Goal: Check status: Check status

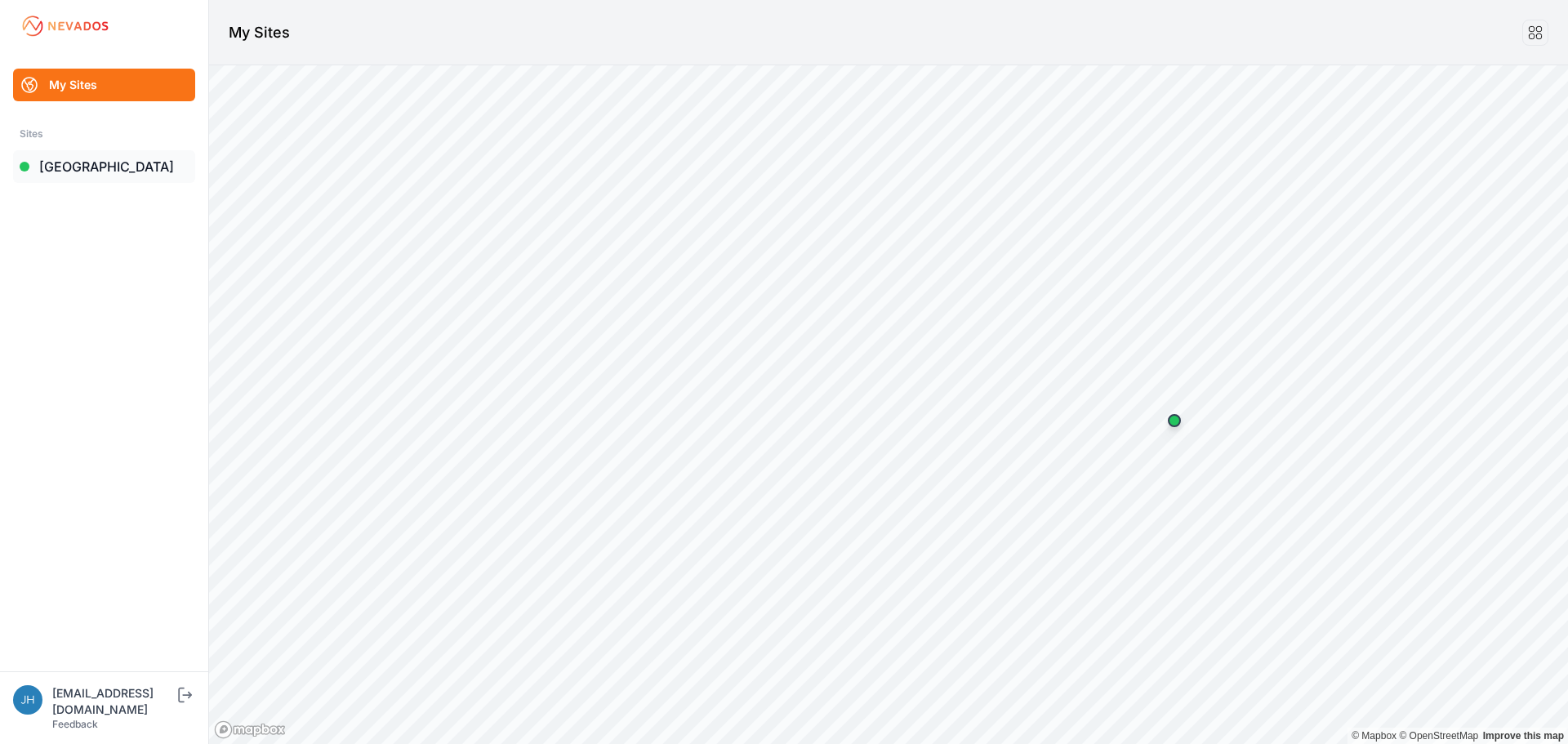
click at [84, 164] on link "[GEOGRAPHIC_DATA]" at bounding box center [104, 167] width 182 height 33
click at [104, 166] on link "[GEOGRAPHIC_DATA]" at bounding box center [104, 167] width 182 height 33
click at [102, 165] on link "[GEOGRAPHIC_DATA]" at bounding box center [104, 167] width 182 height 33
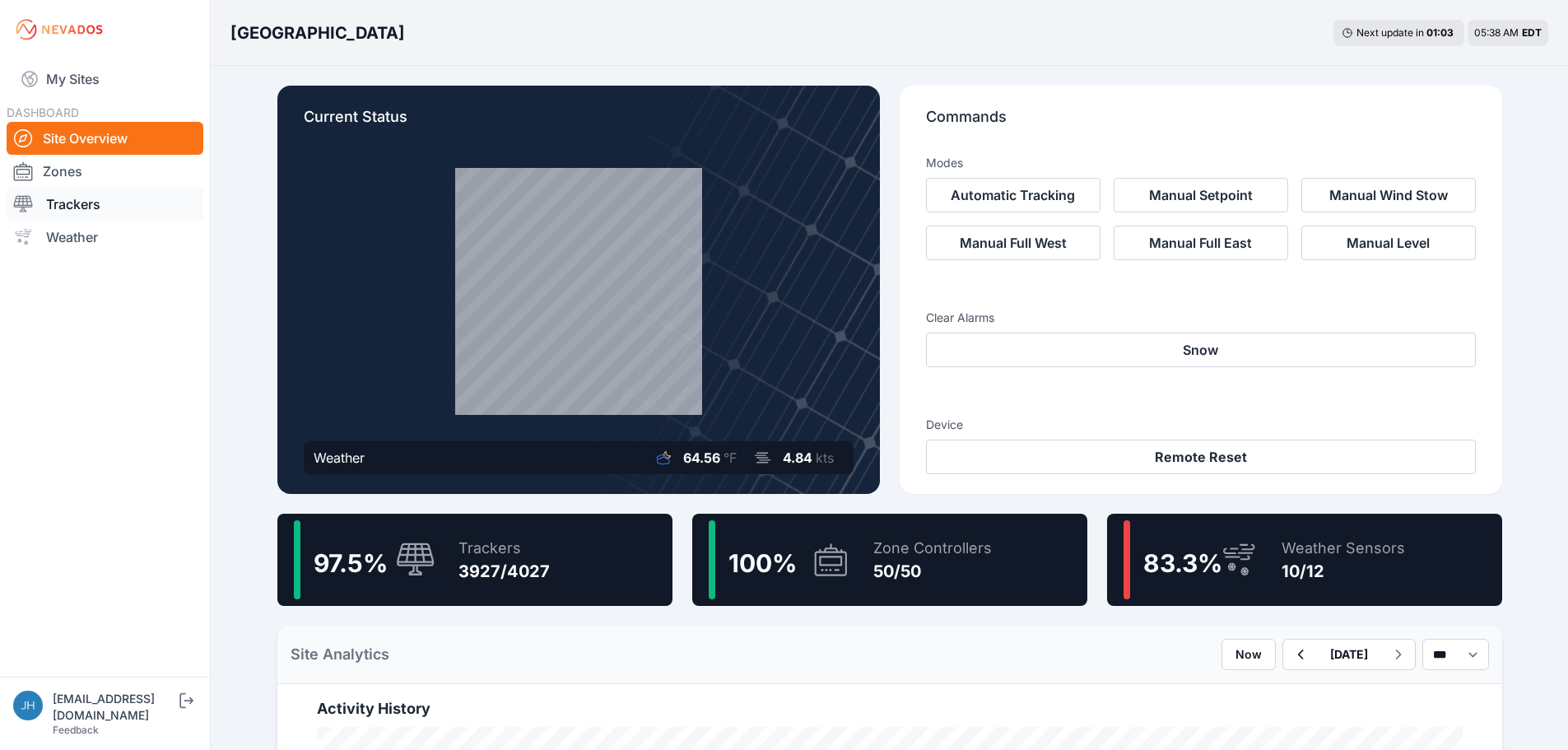
click at [92, 204] on link "Trackers" at bounding box center [105, 204] width 197 height 33
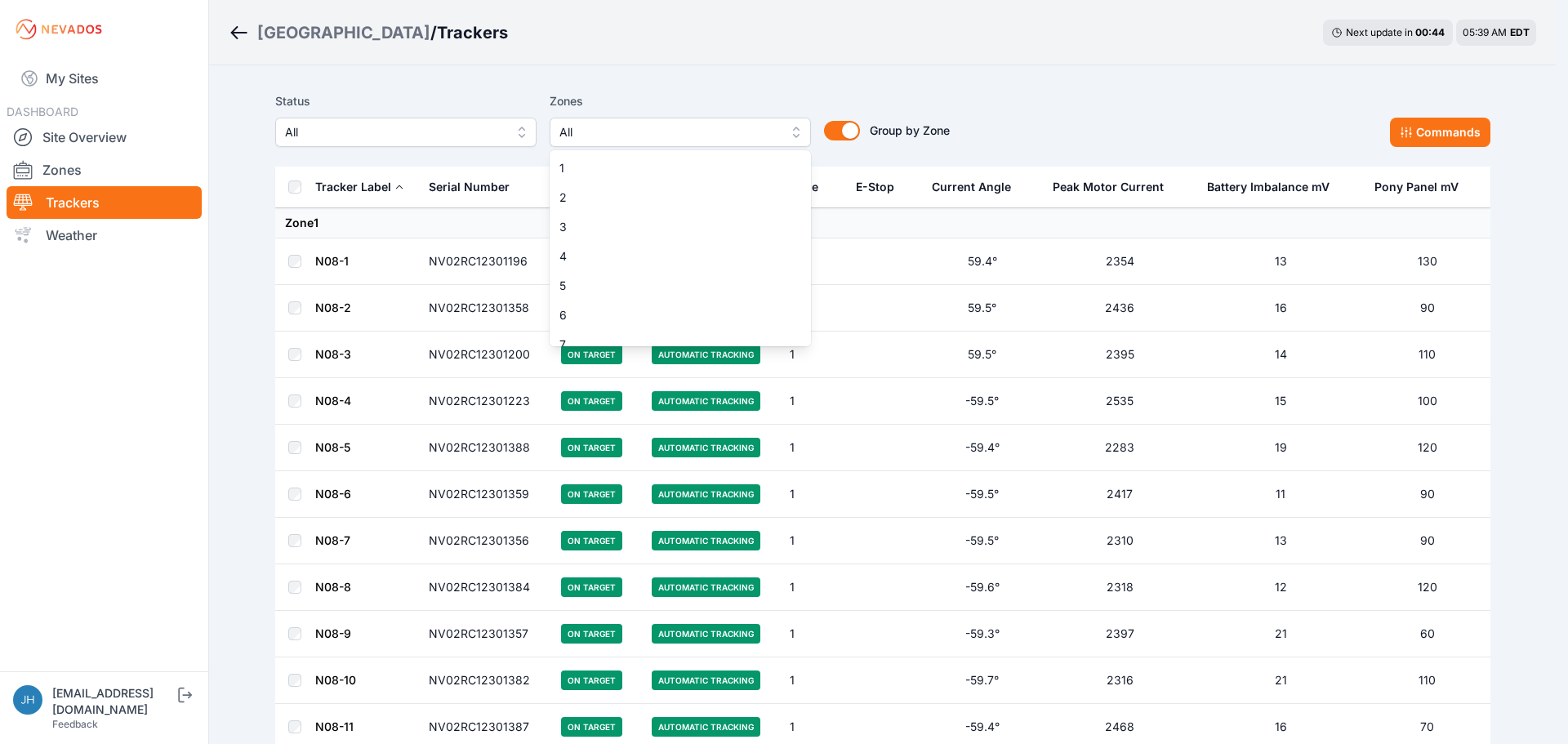
click at [794, 128] on button "All" at bounding box center [681, 132] width 261 height 29
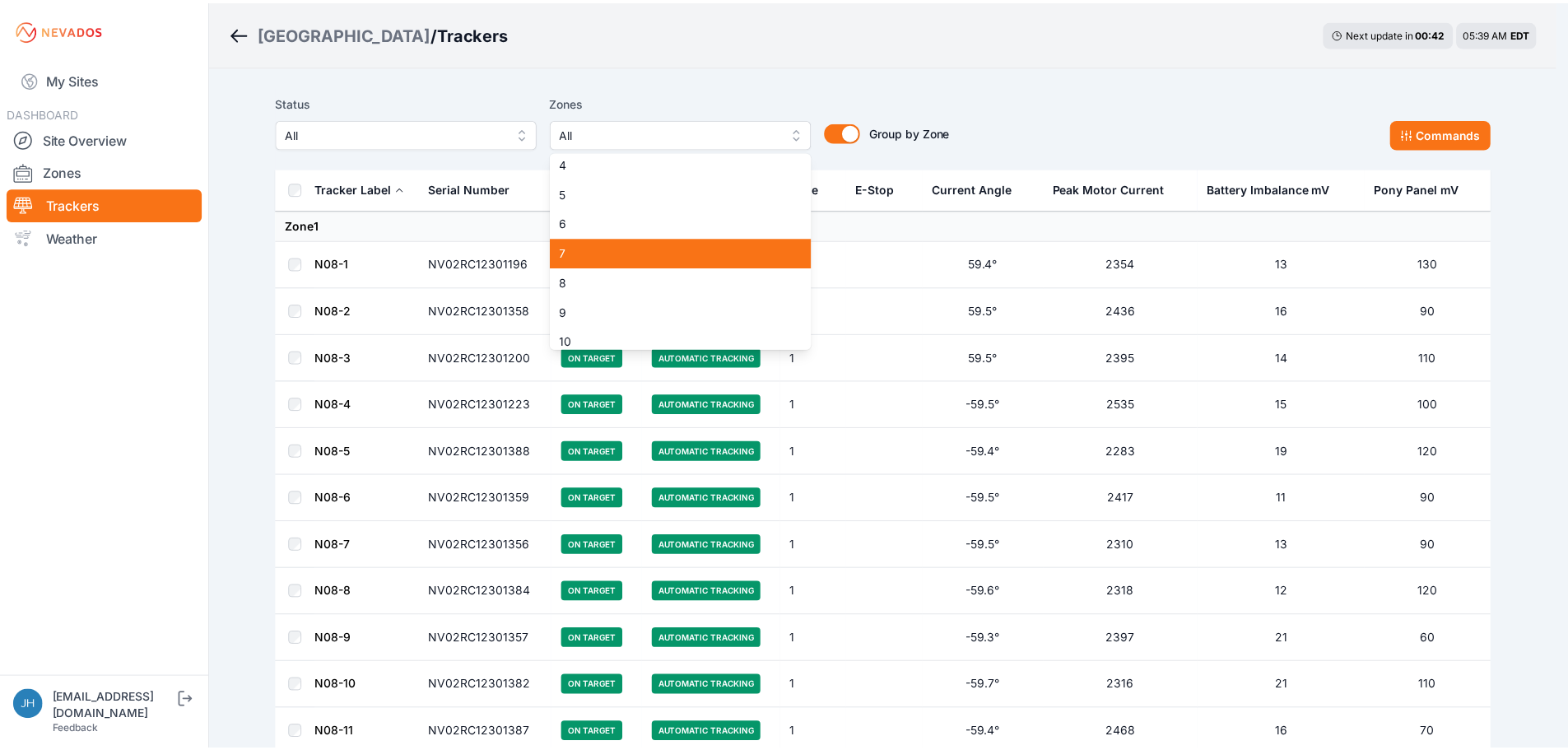
scroll to position [165, 0]
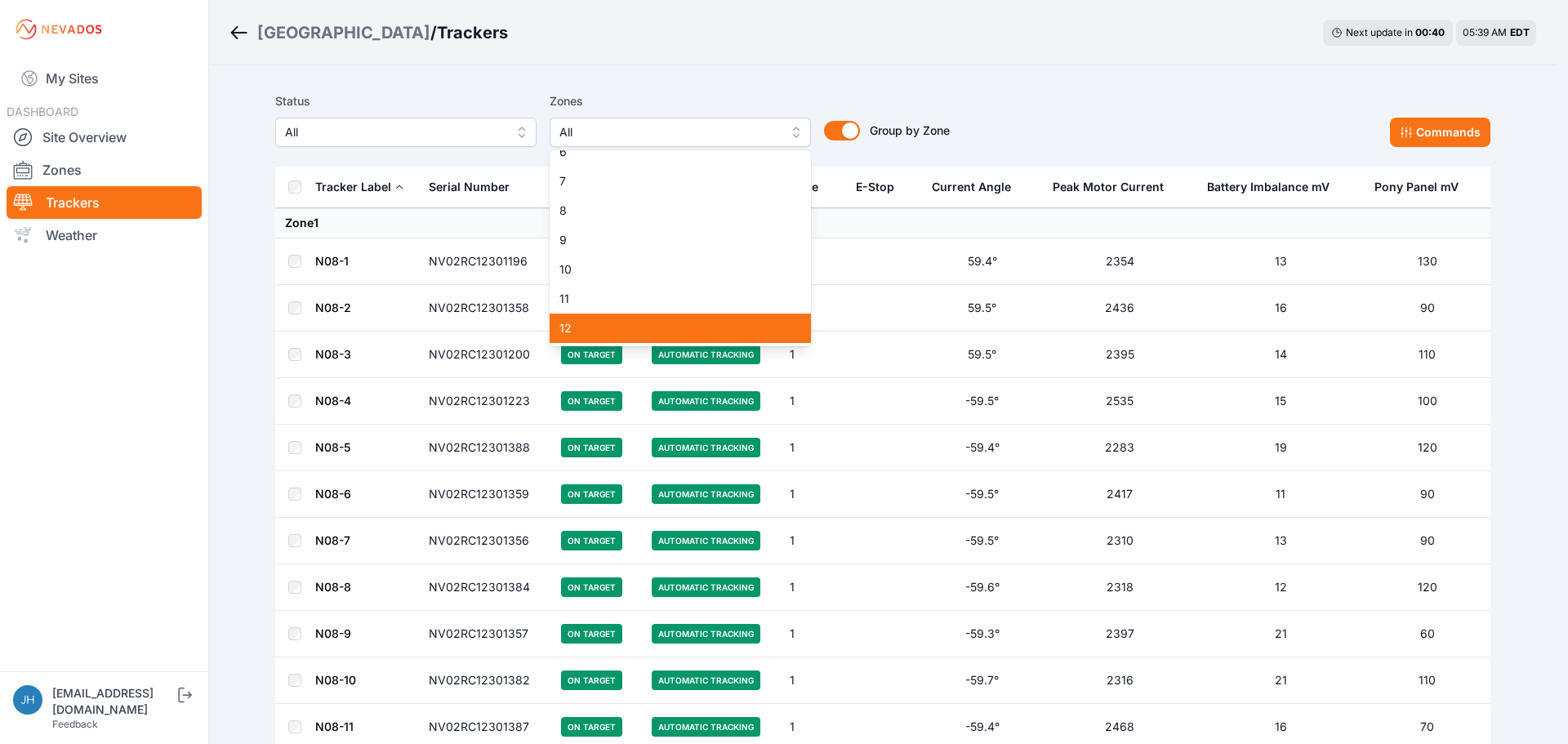
click at [716, 319] on div "12" at bounding box center [681, 328] width 261 height 29
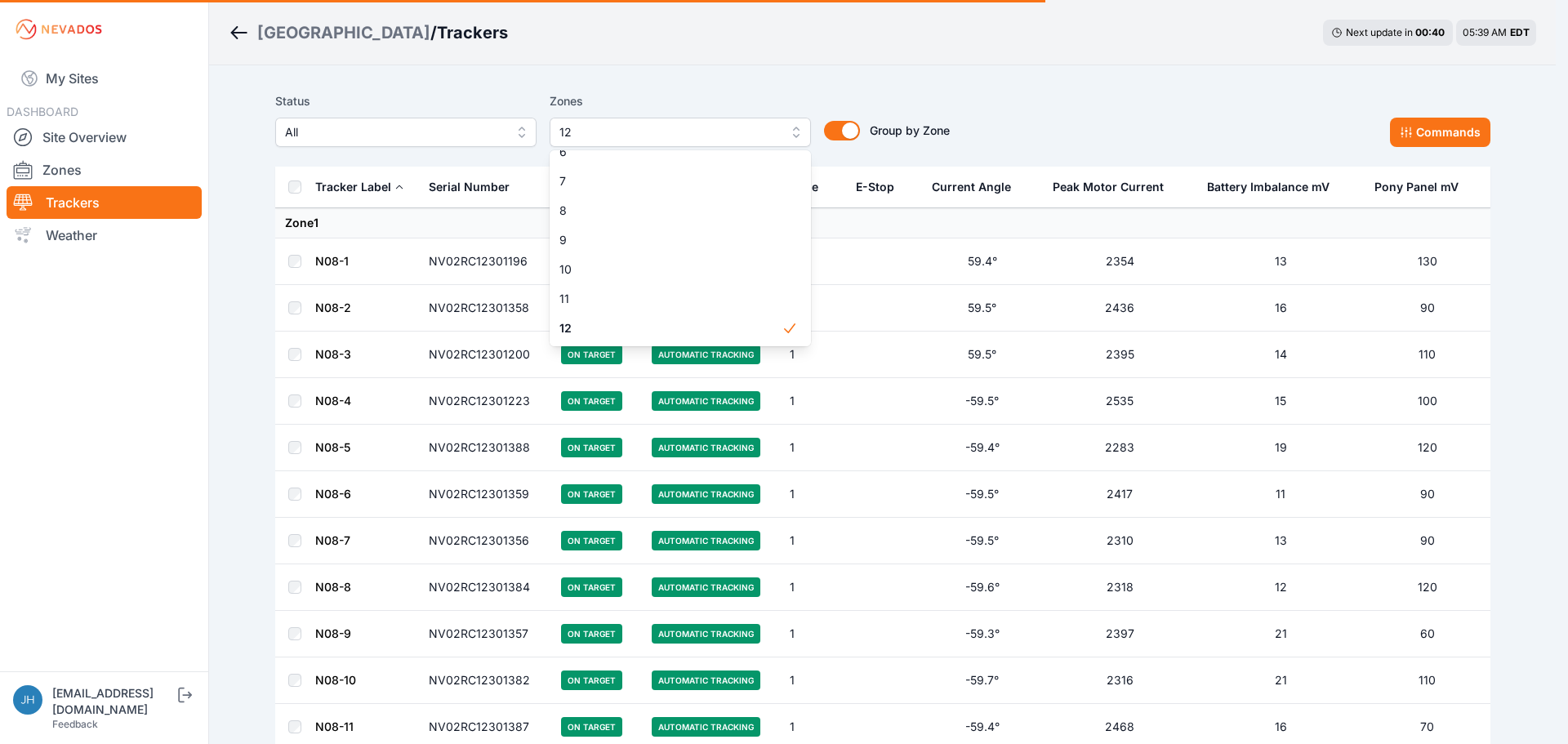
click at [995, 94] on div "Status All Zones 12 1 2 3 4 5 6 7 8 9 10 11 12 13 14 15 16 17 18 19 20 21 22 23…" at bounding box center [882, 118] width 1215 height 55
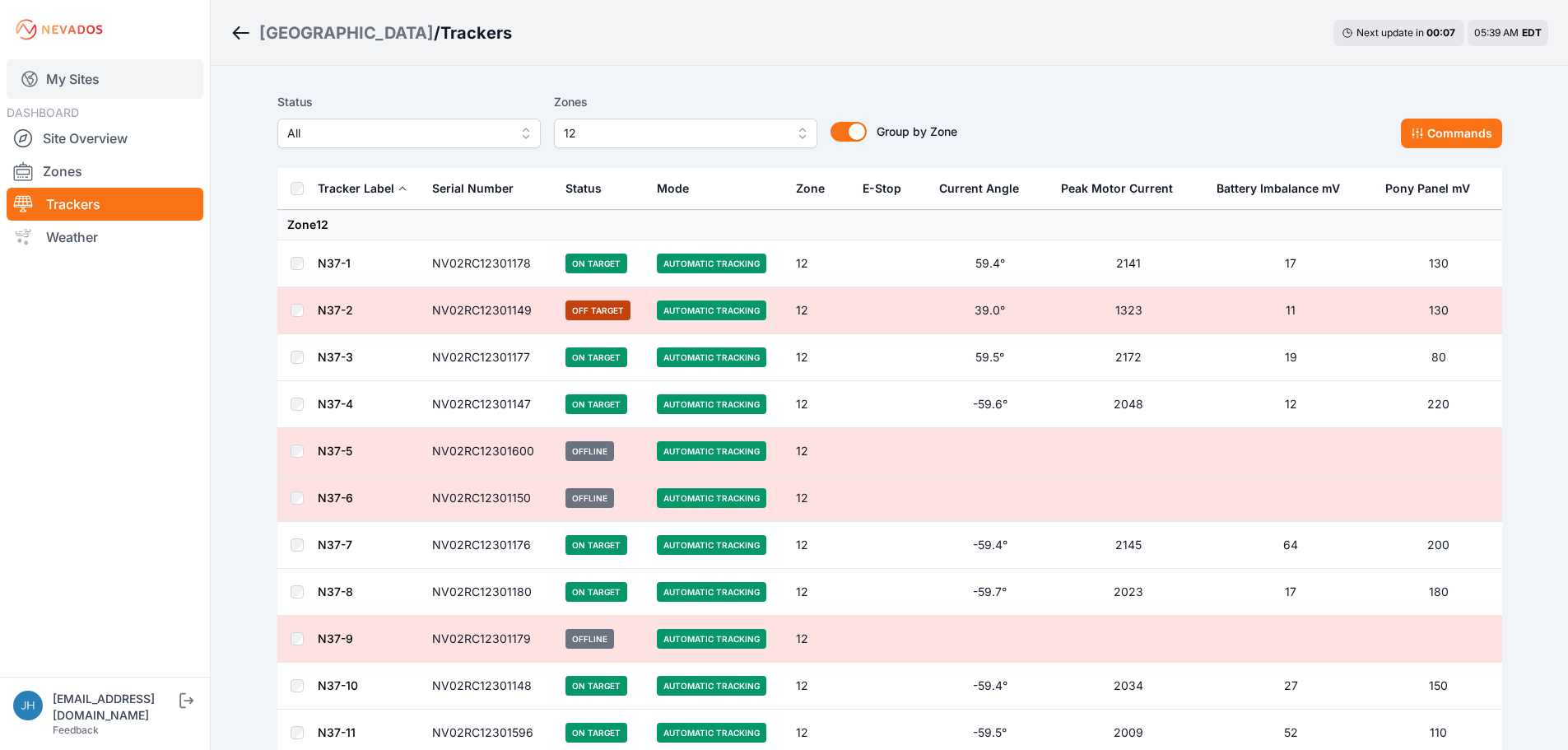
click at [106, 69] on link "My Sites" at bounding box center [105, 79] width 197 height 39
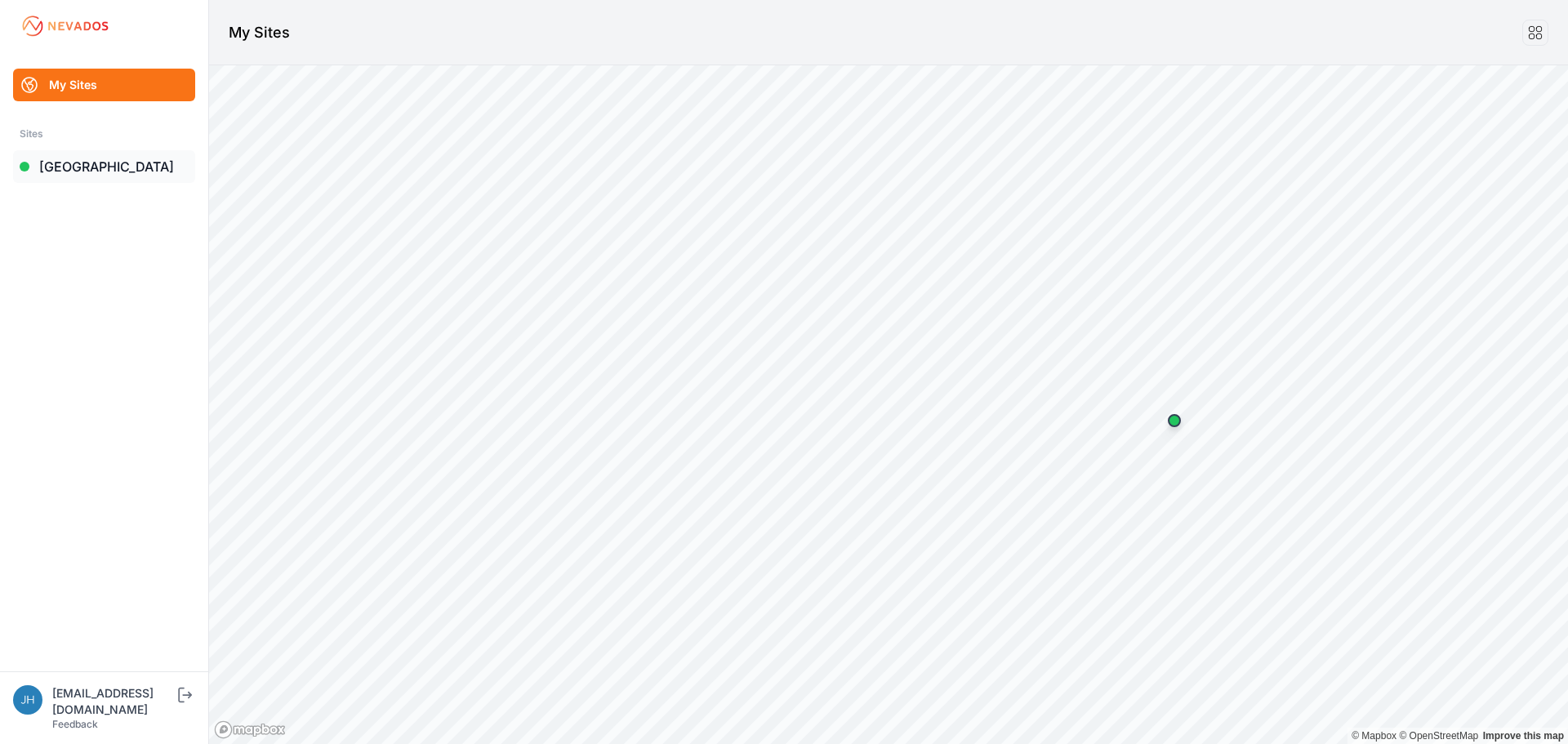
click at [85, 166] on link "[GEOGRAPHIC_DATA]" at bounding box center [104, 167] width 182 height 33
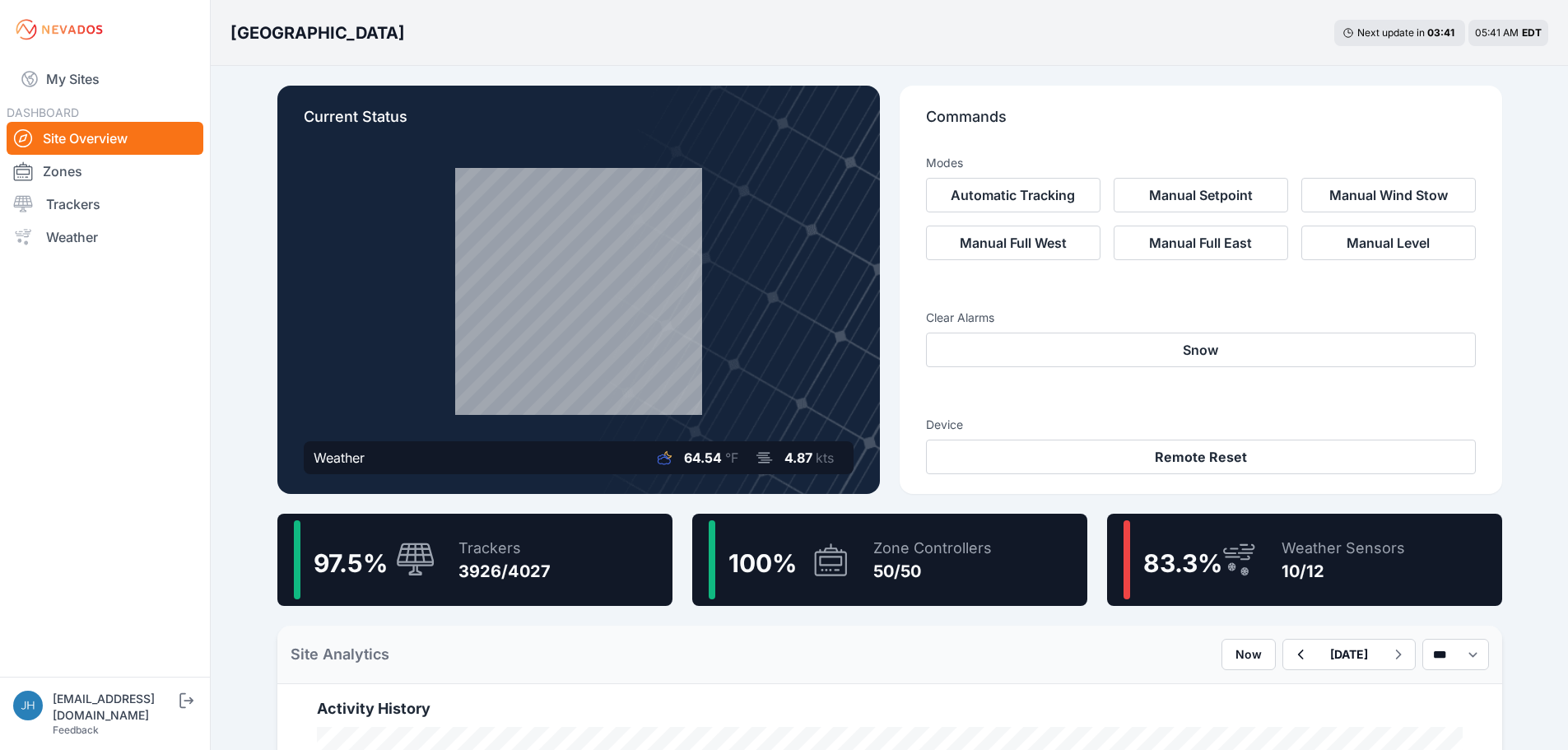
click at [1231, 561] on icon at bounding box center [1239, 560] width 39 height 38
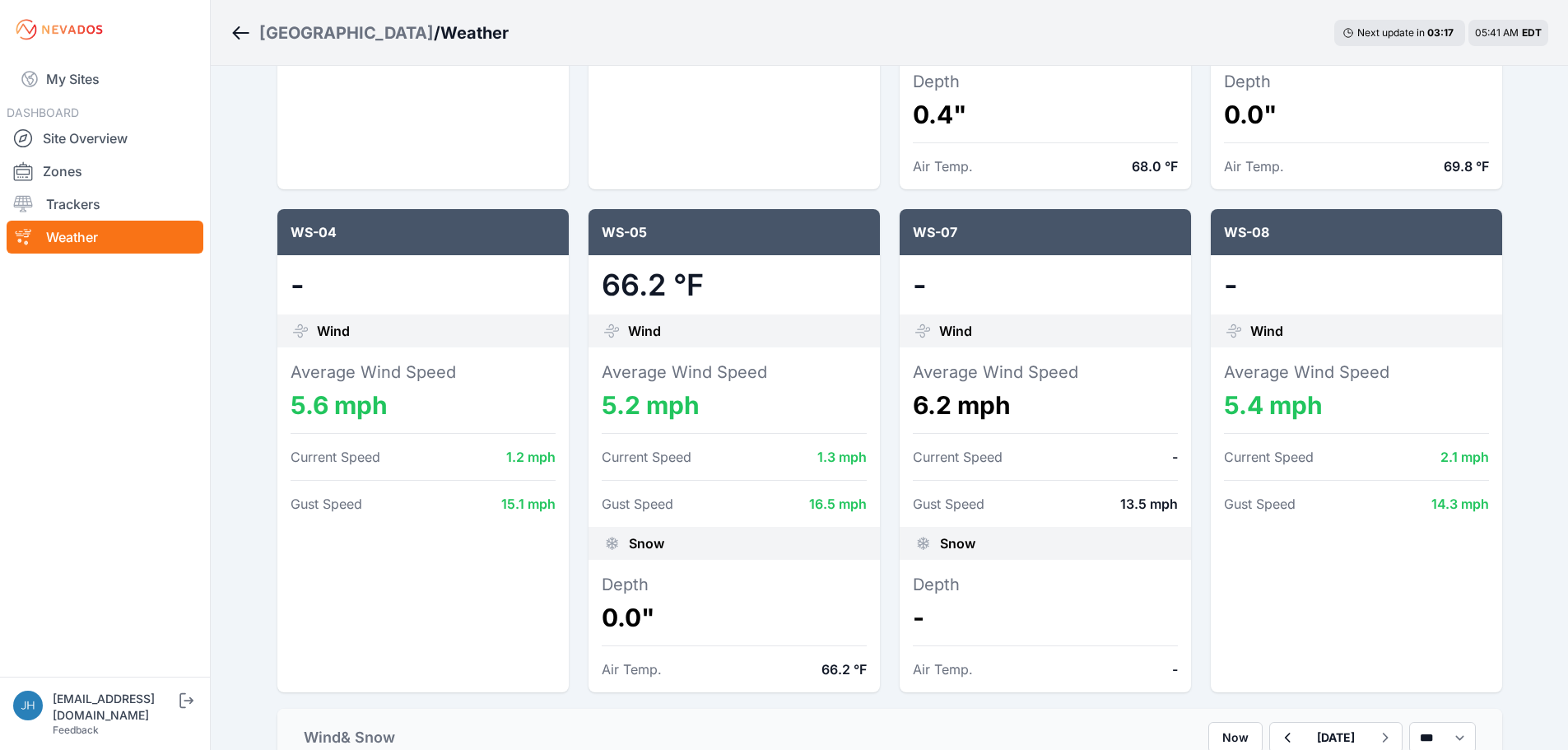
scroll to position [576, 0]
